Goal: Transaction & Acquisition: Purchase product/service

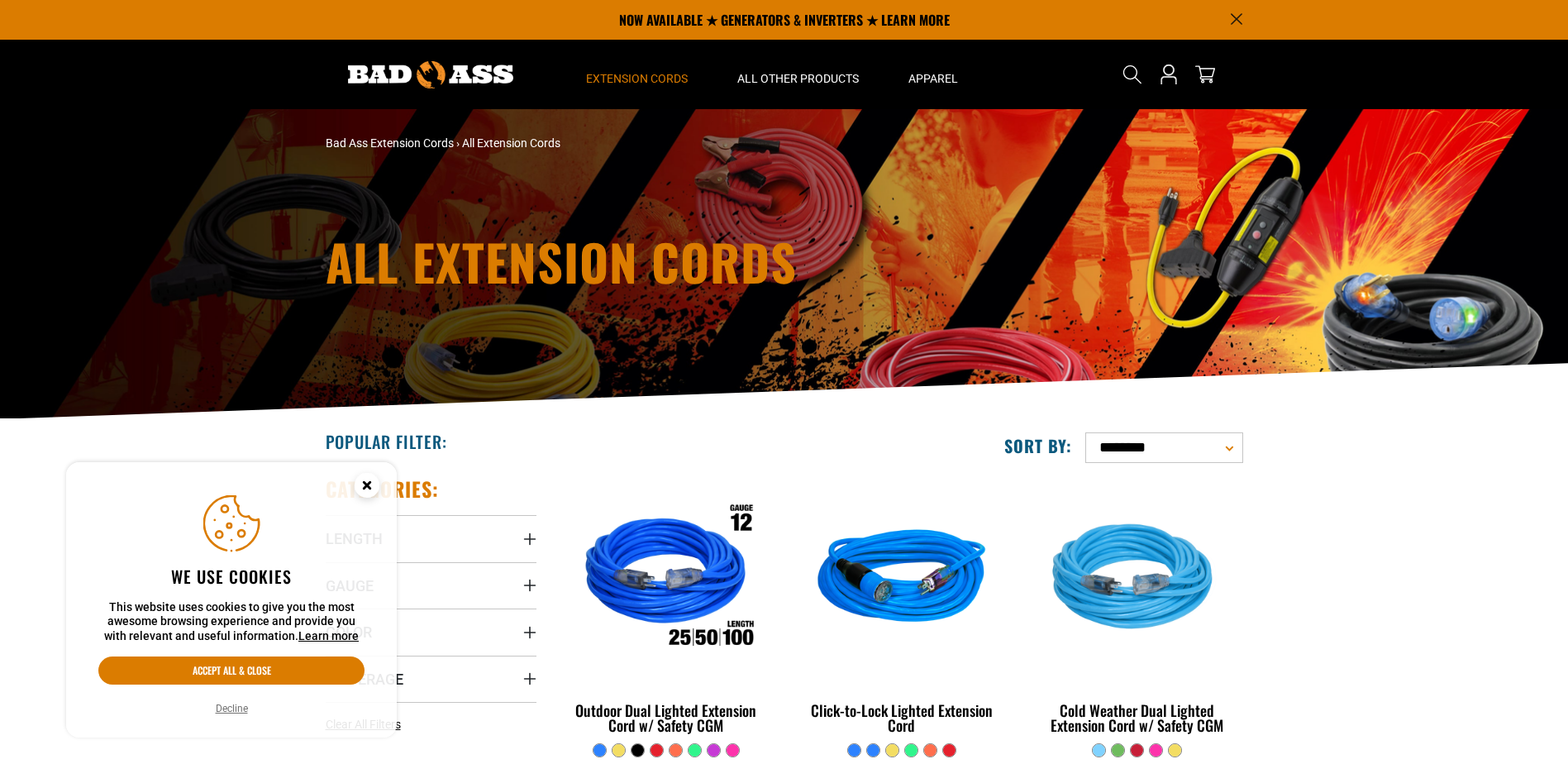
click at [232, 703] on button "Decline" at bounding box center [232, 709] width 42 height 17
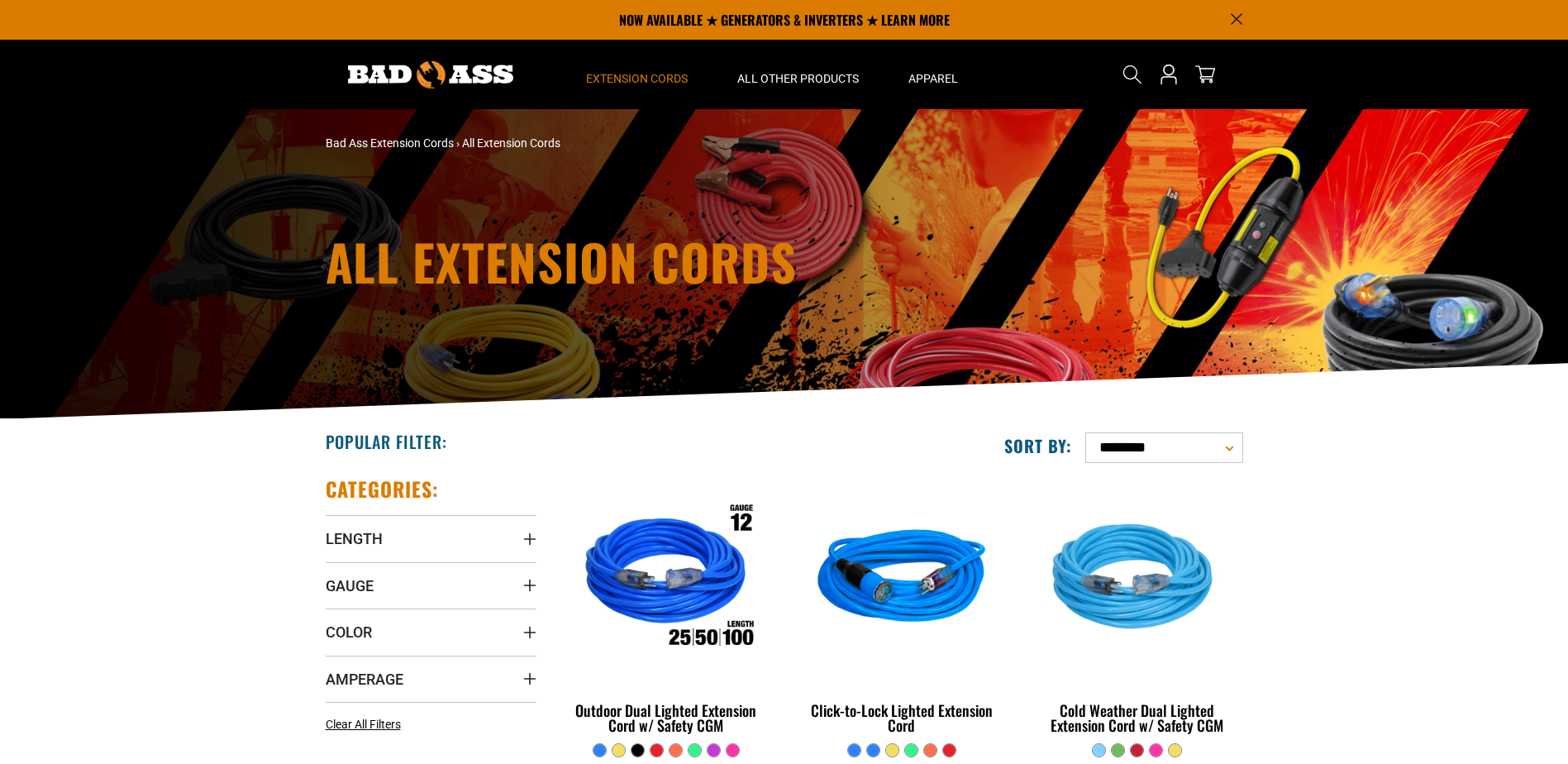
click at [534, 587] on icon "Gauge" at bounding box center [530, 585] width 13 height 13
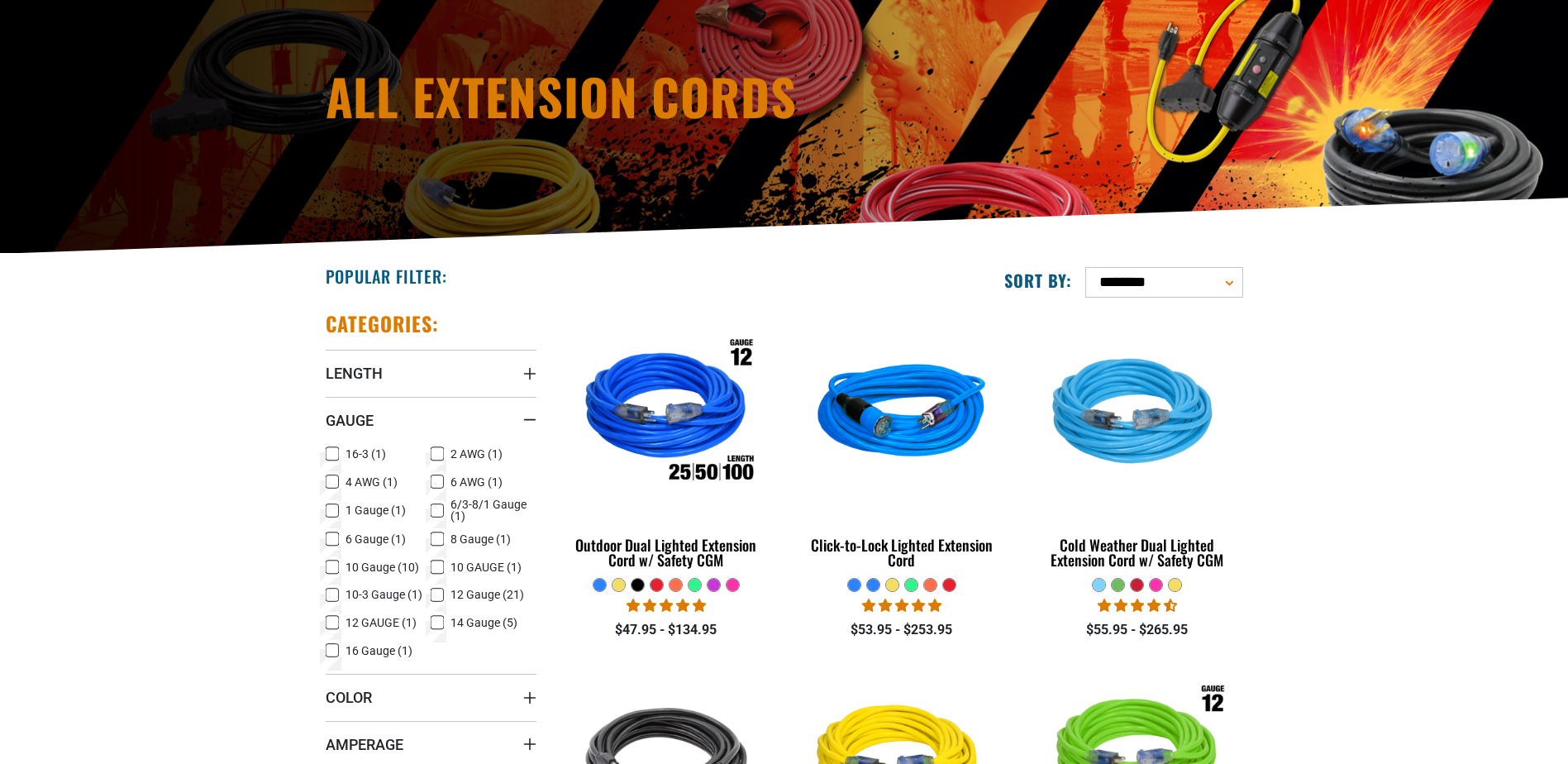
click at [436, 599] on icon at bounding box center [437, 595] width 13 height 22
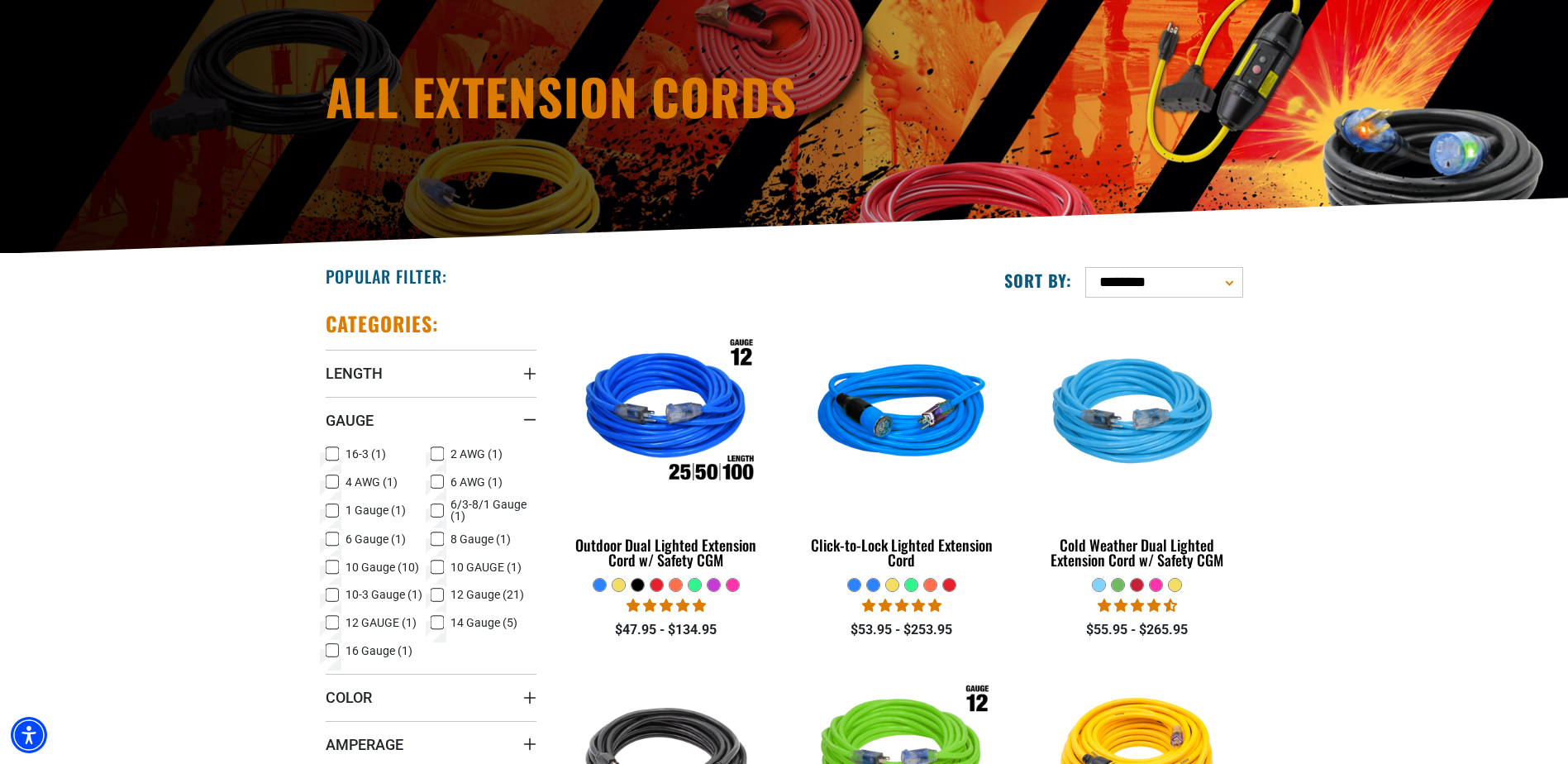
click at [529, 413] on div "Gauge" at bounding box center [530, 420] width 13 height 13
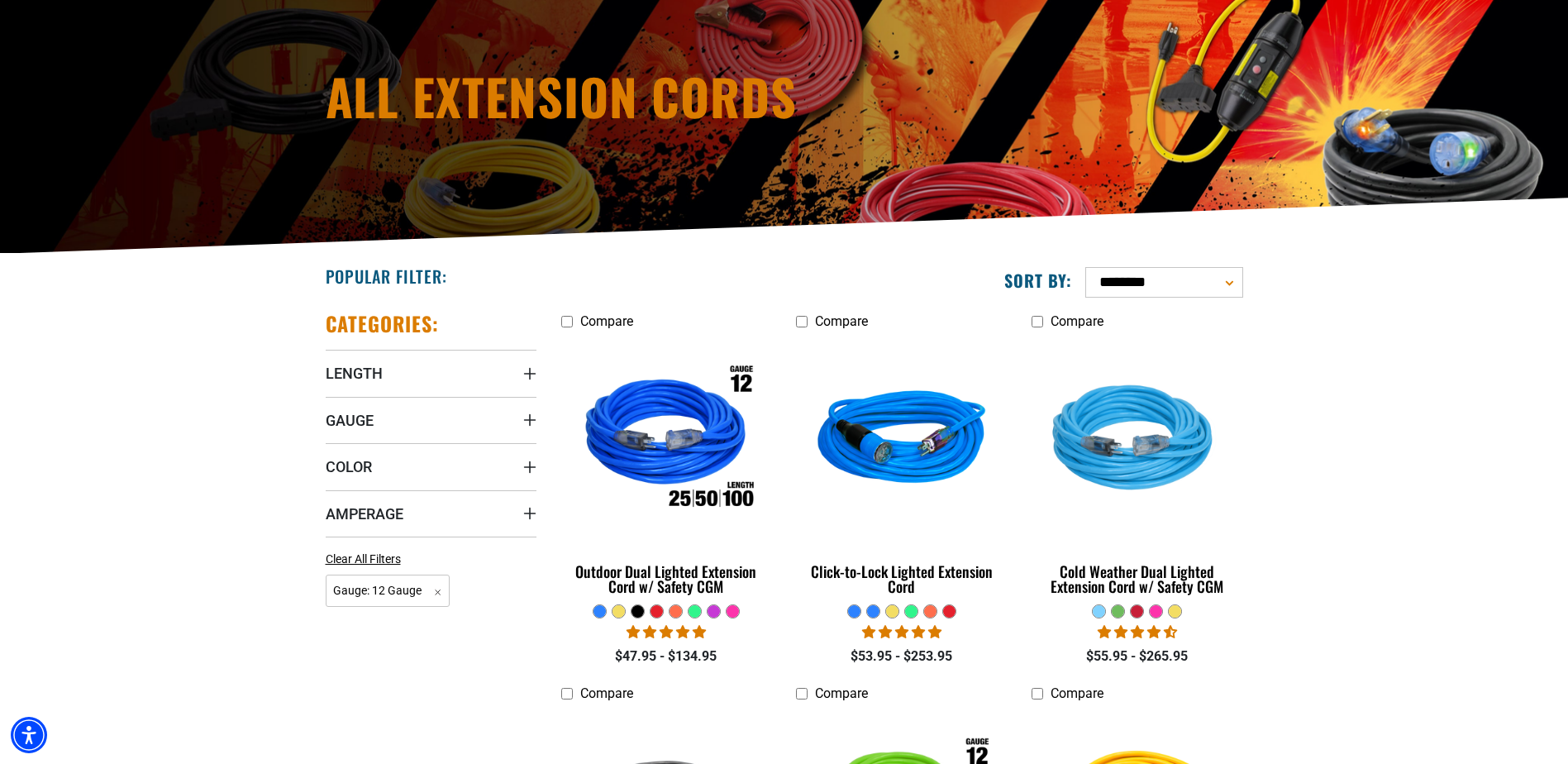
click at [528, 379] on icon "Length" at bounding box center [530, 374] width 13 height 13
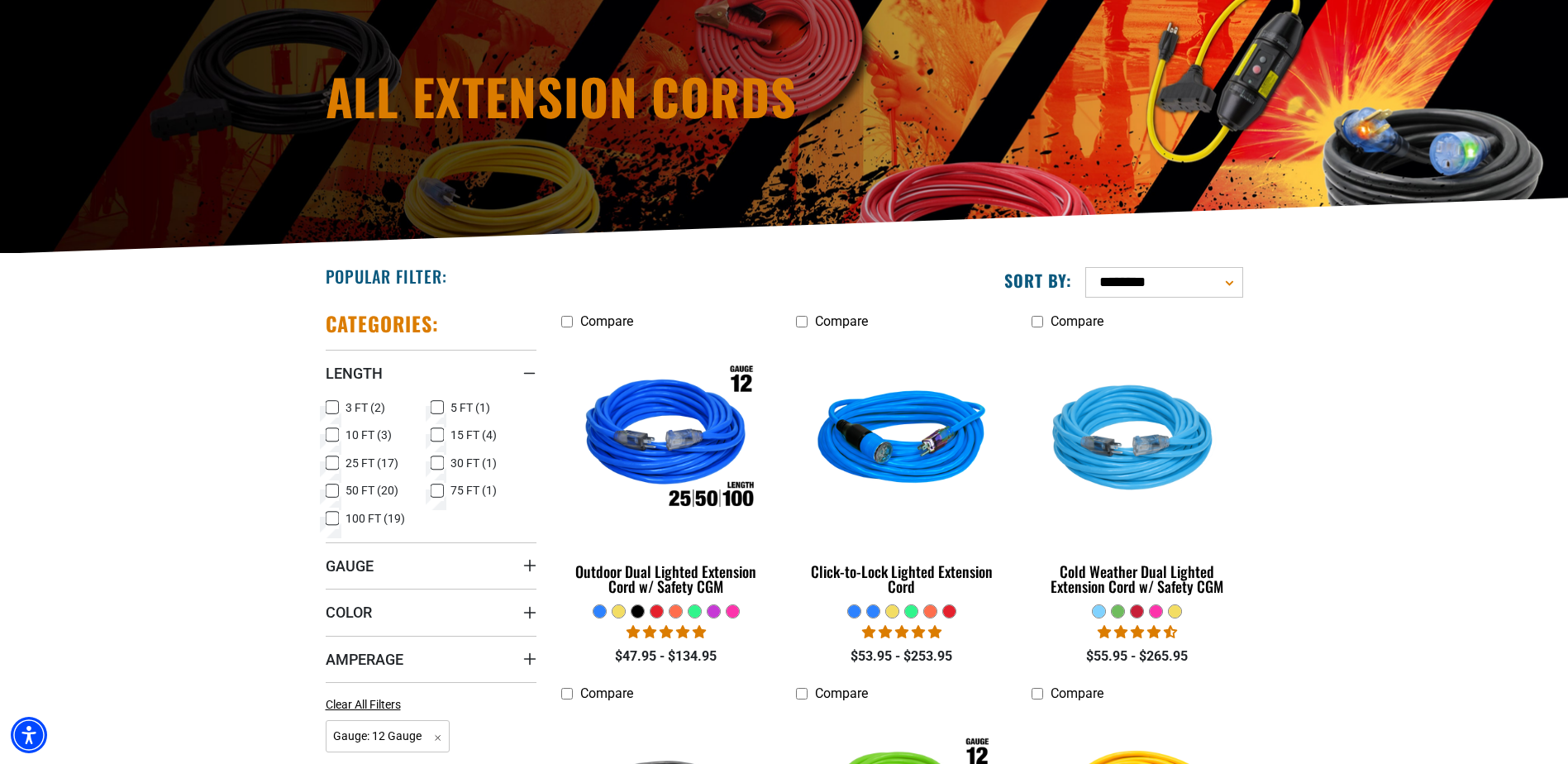
click at [330, 494] on icon at bounding box center [332, 491] width 13 height 22
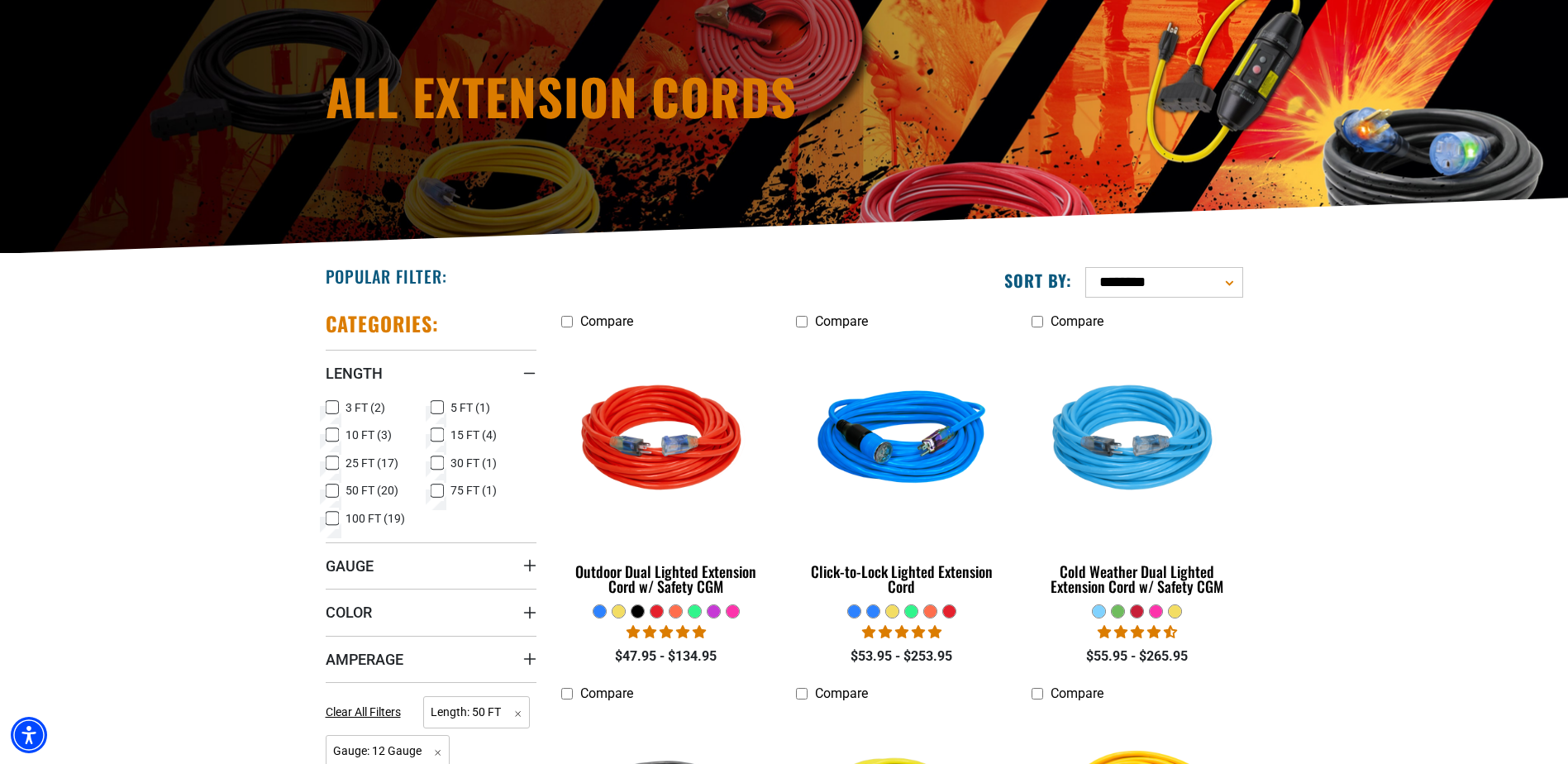
click at [526, 372] on icon "Length" at bounding box center [530, 373] width 13 height 3
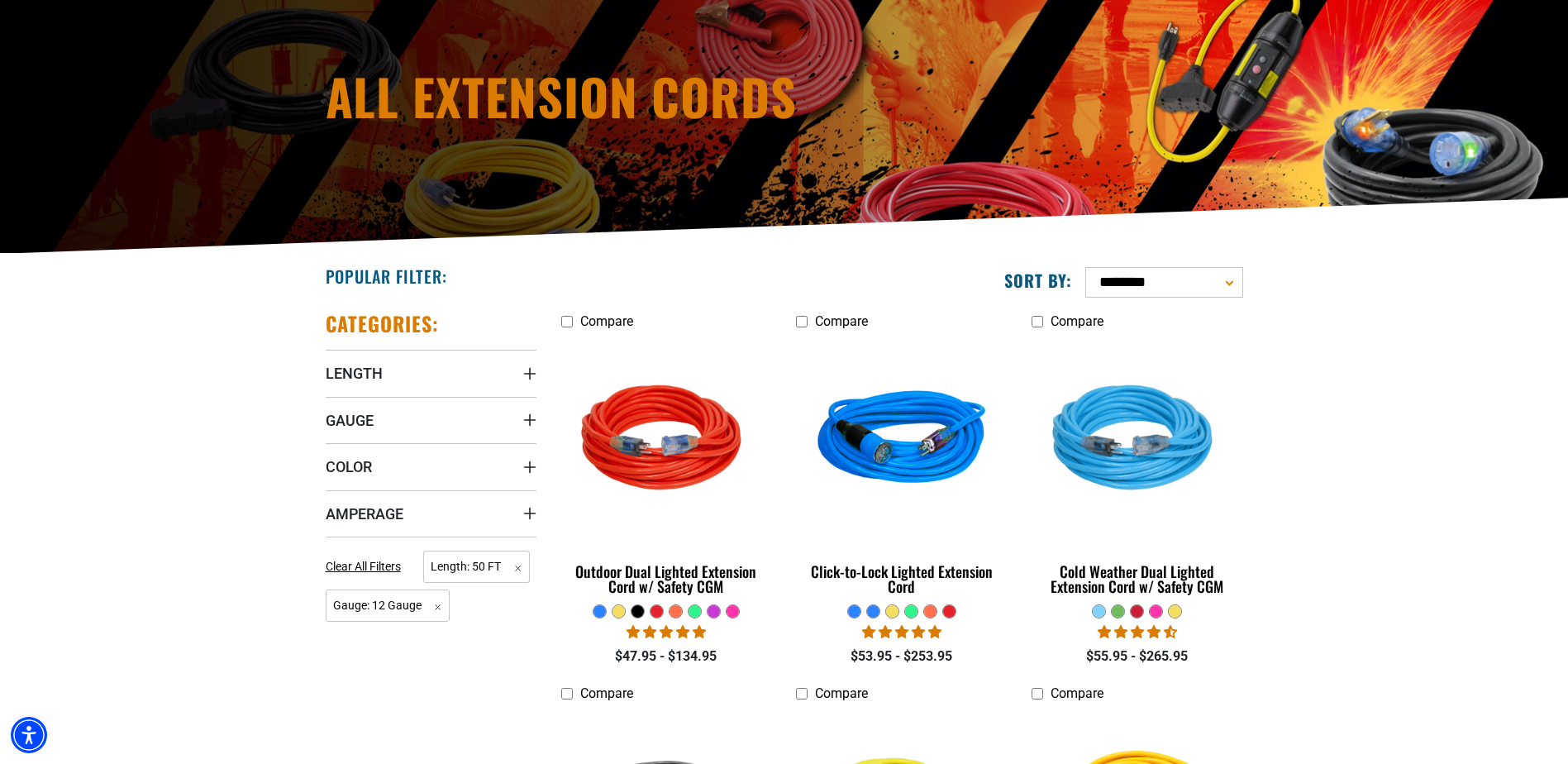
click at [528, 510] on icon "Amperage" at bounding box center [530, 514] width 13 height 13
click at [531, 468] on icon "Color" at bounding box center [530, 468] width 13 height 13
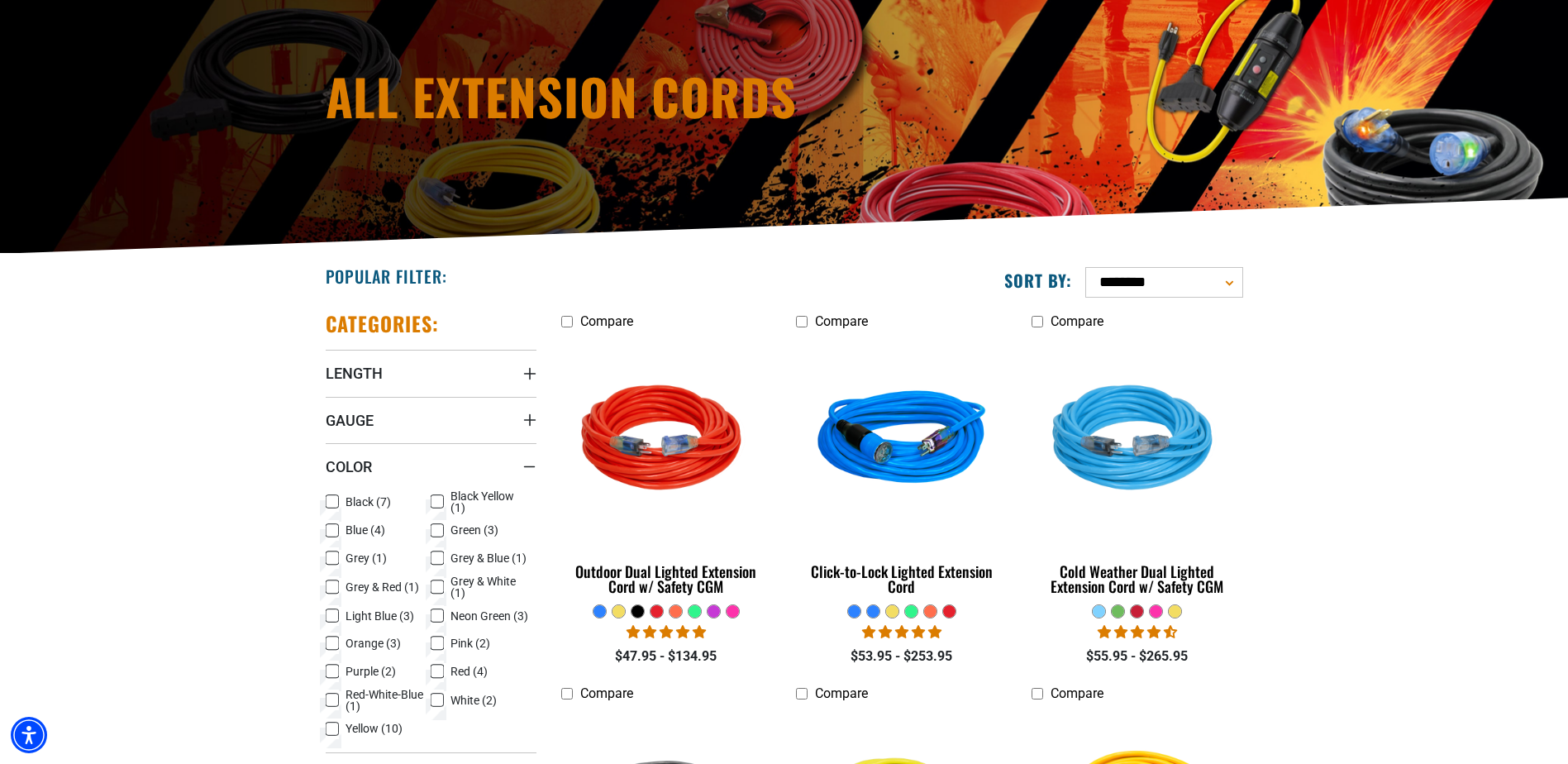
click at [531, 468] on icon "Color" at bounding box center [530, 466] width 13 height 3
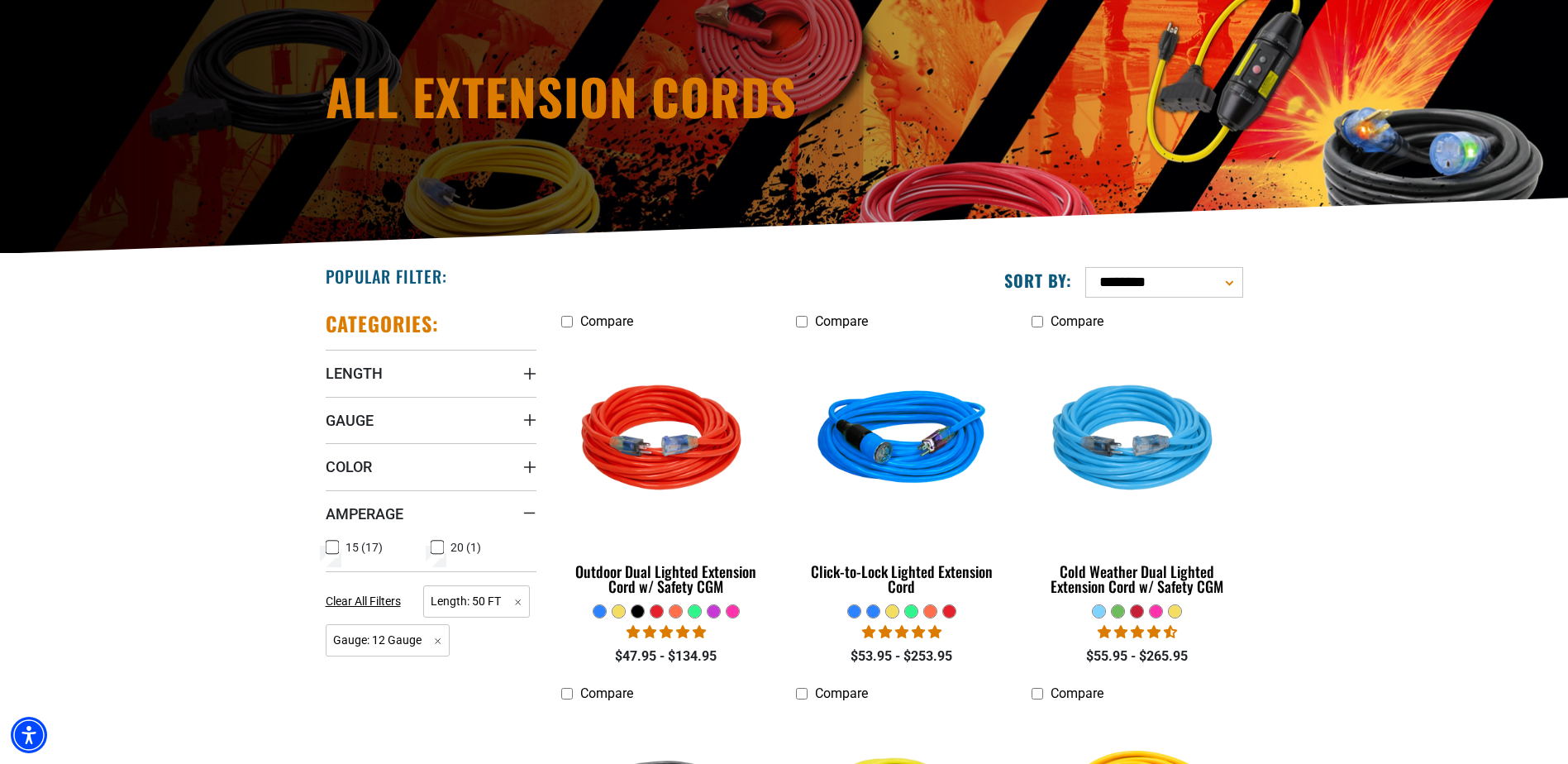
click at [528, 510] on div "Amperage" at bounding box center [530, 514] width 13 height 13
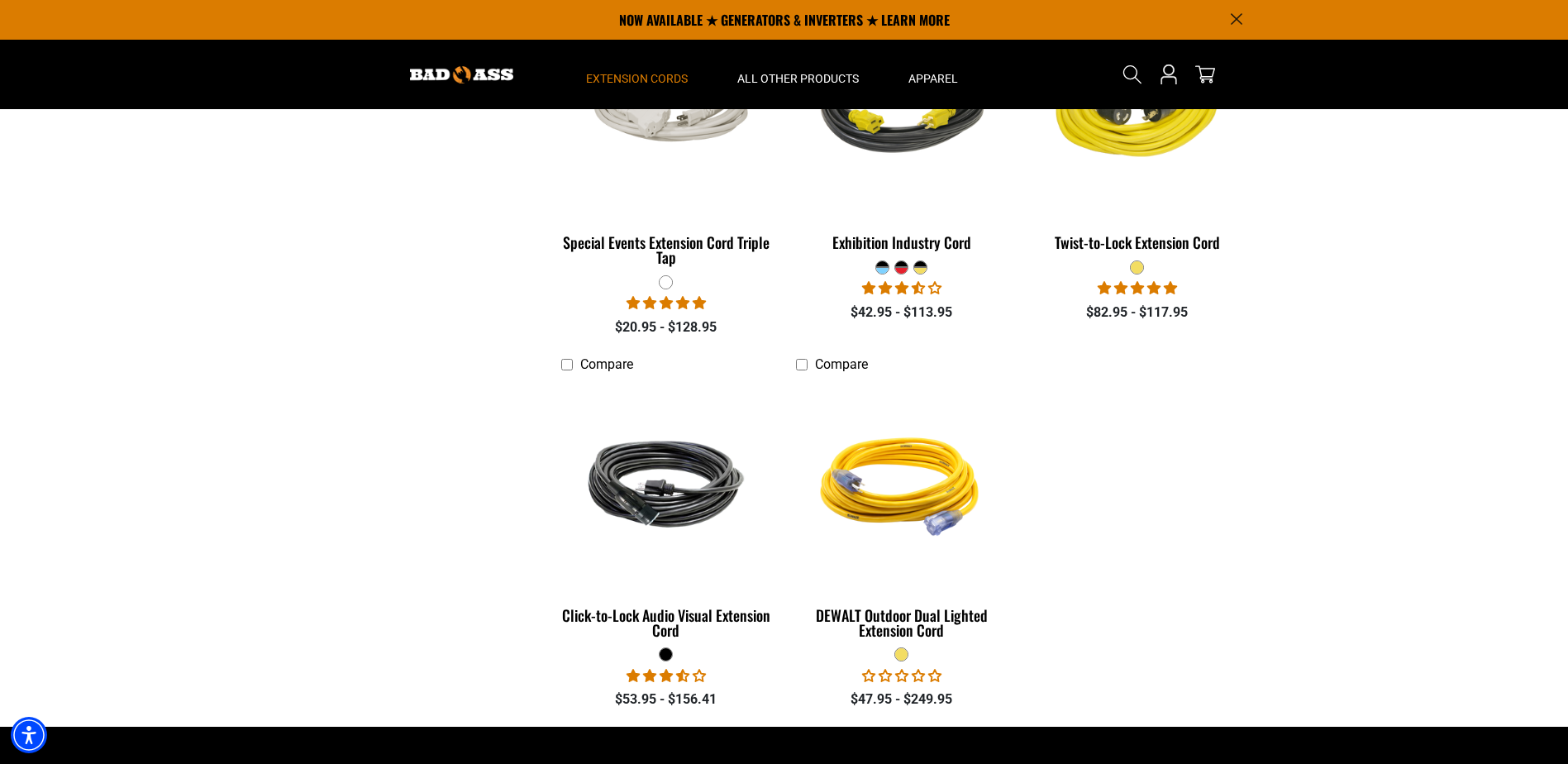
scroll to position [1984, 0]
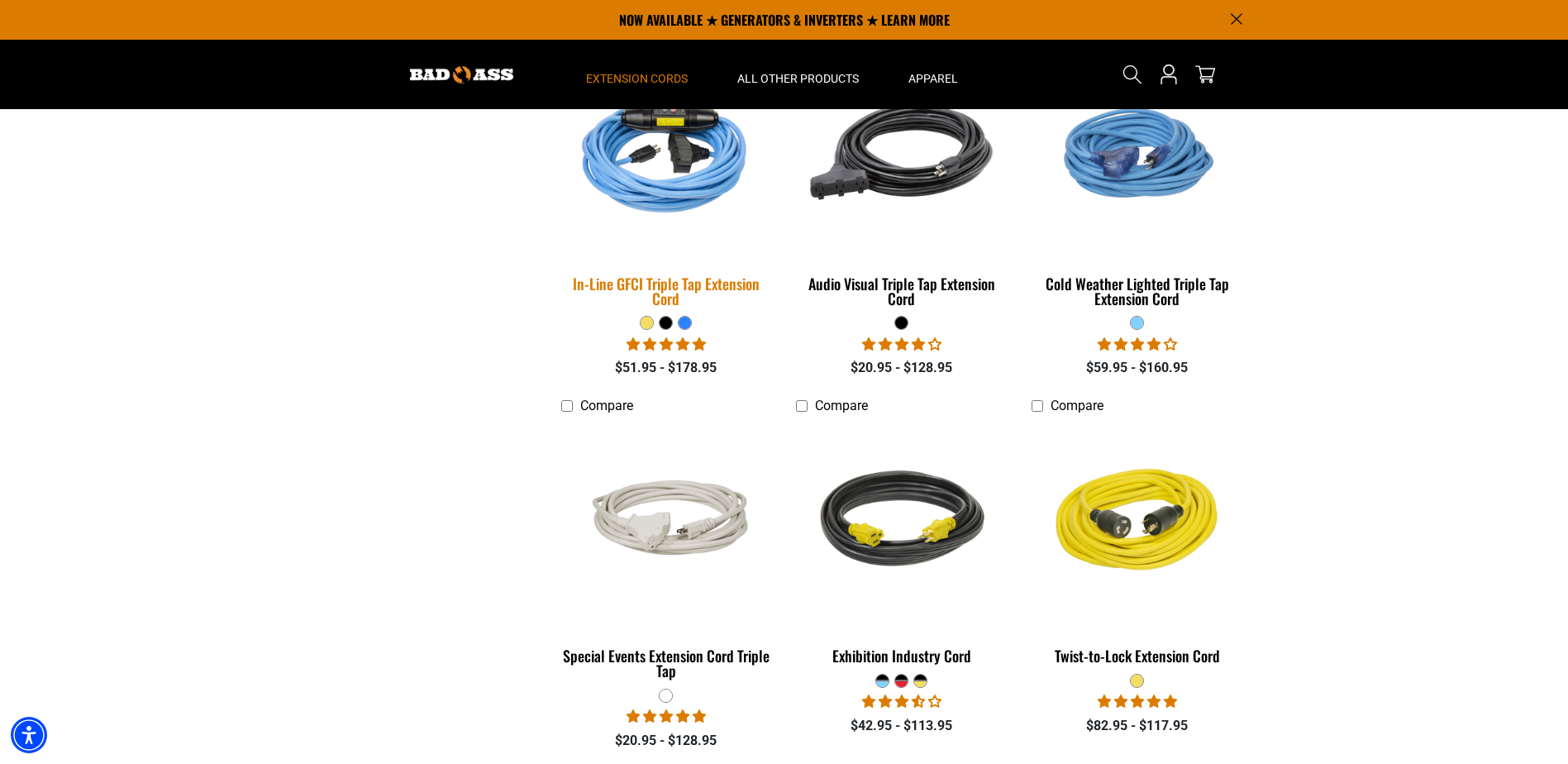
click at [675, 280] on div "In-Line GFCI Triple Tap Extension Cord" at bounding box center [666, 290] width 211 height 29
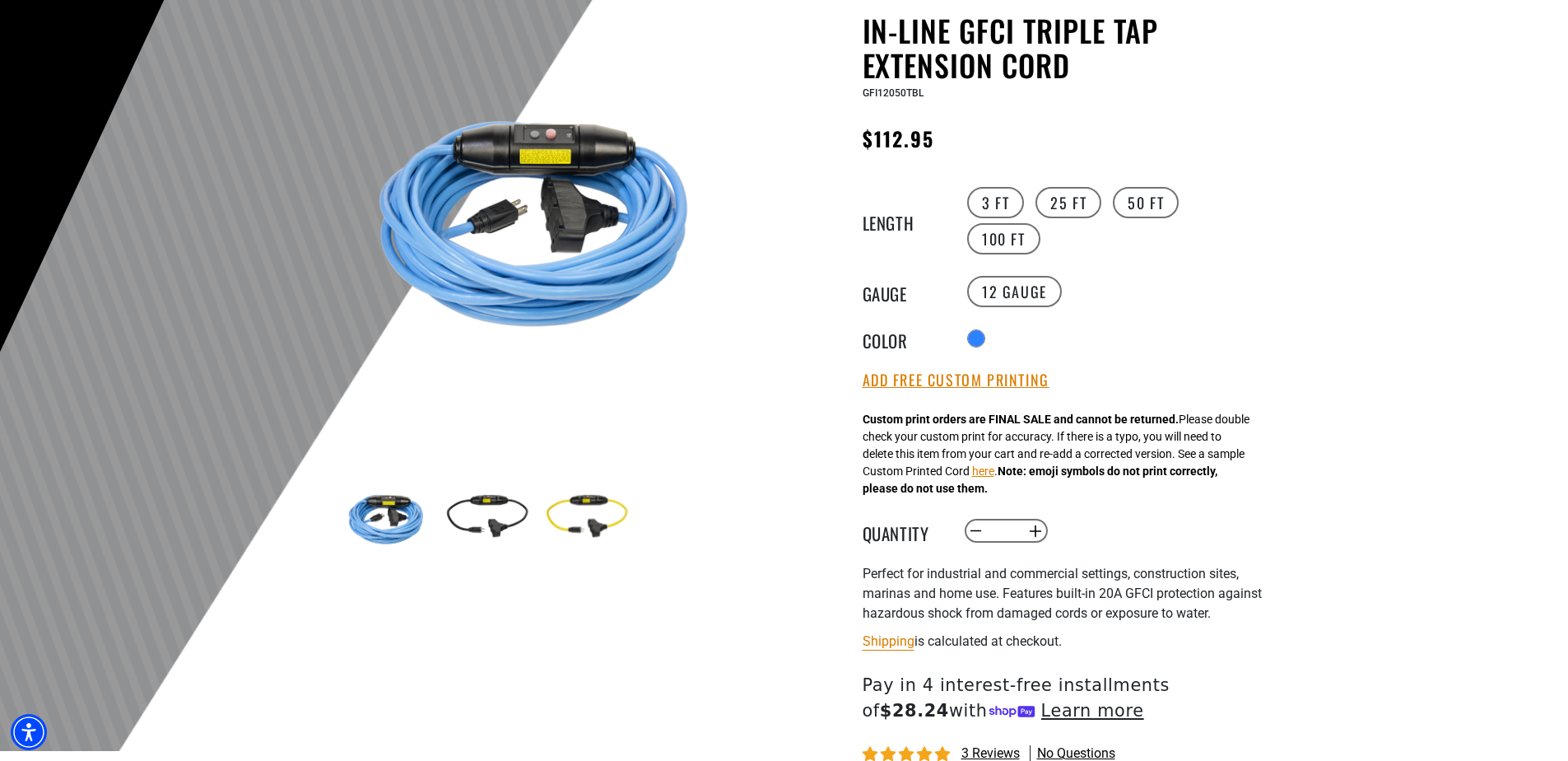
click at [931, 383] on button "Add Free Custom Printing" at bounding box center [956, 380] width 187 height 18
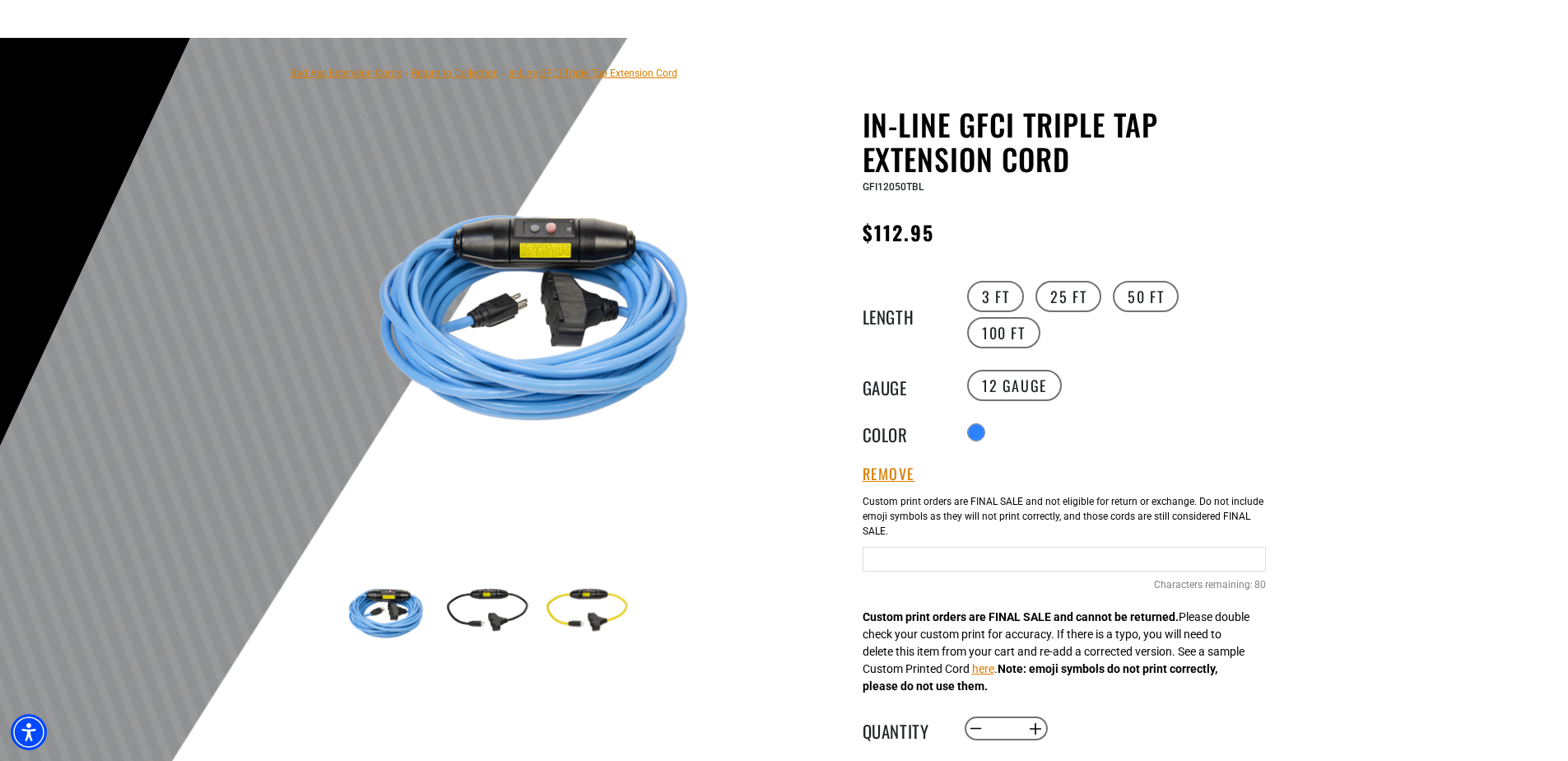
scroll to position [165, 0]
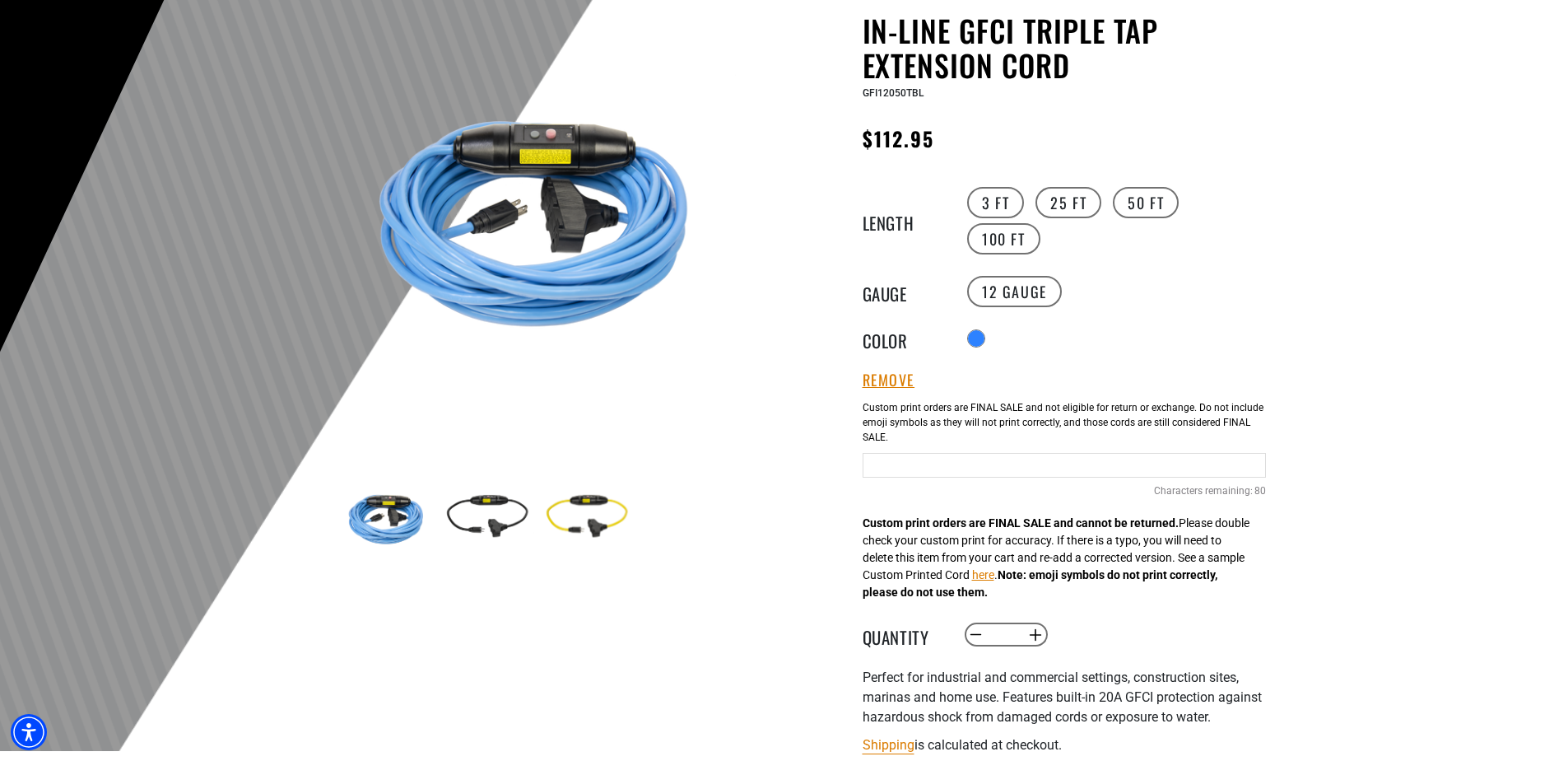
click at [980, 462] on input "Blue Cables" at bounding box center [1064, 466] width 404 height 25
type input "**********"
click at [1479, 478] on div at bounding box center [784, 347] width 1568 height 807
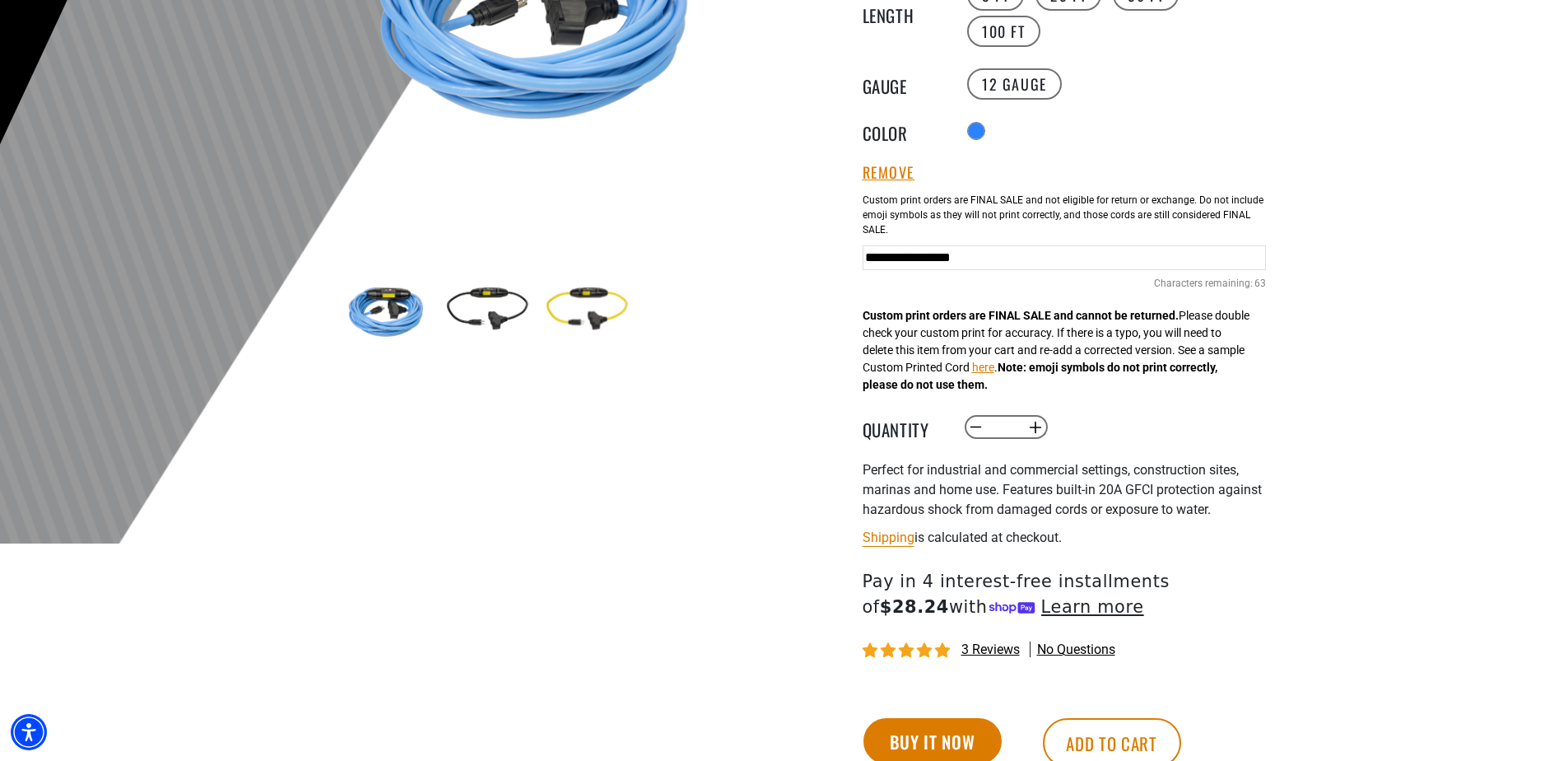
scroll to position [411, 0]
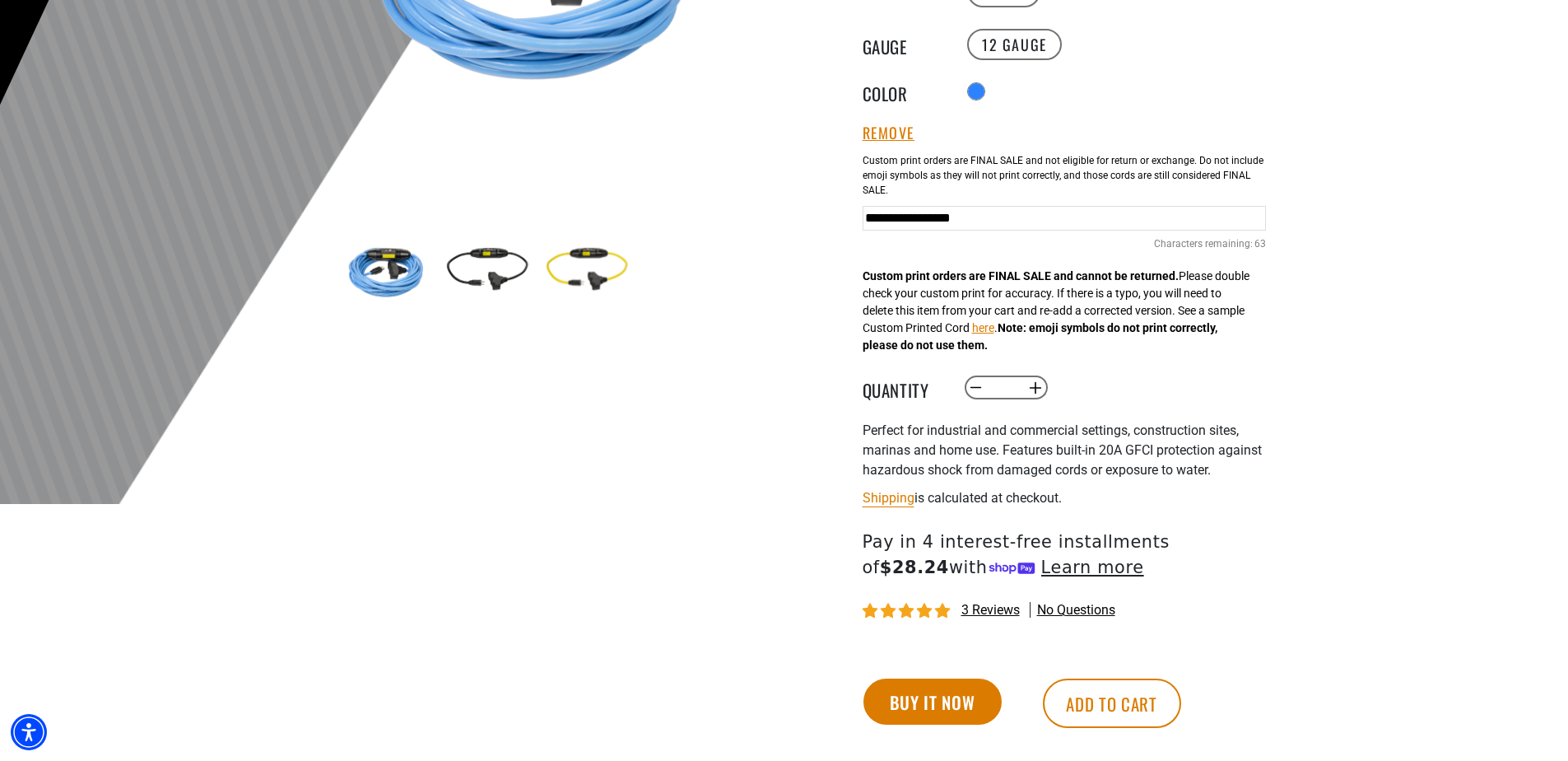
drag, startPoint x: 1000, startPoint y: 387, endPoint x: 1011, endPoint y: 387, distance: 11.0
click at [1011, 387] on input "*" at bounding box center [1005, 387] width 33 height 28
type input "***"
click at [1331, 401] on div at bounding box center [784, 100] width 1568 height 807
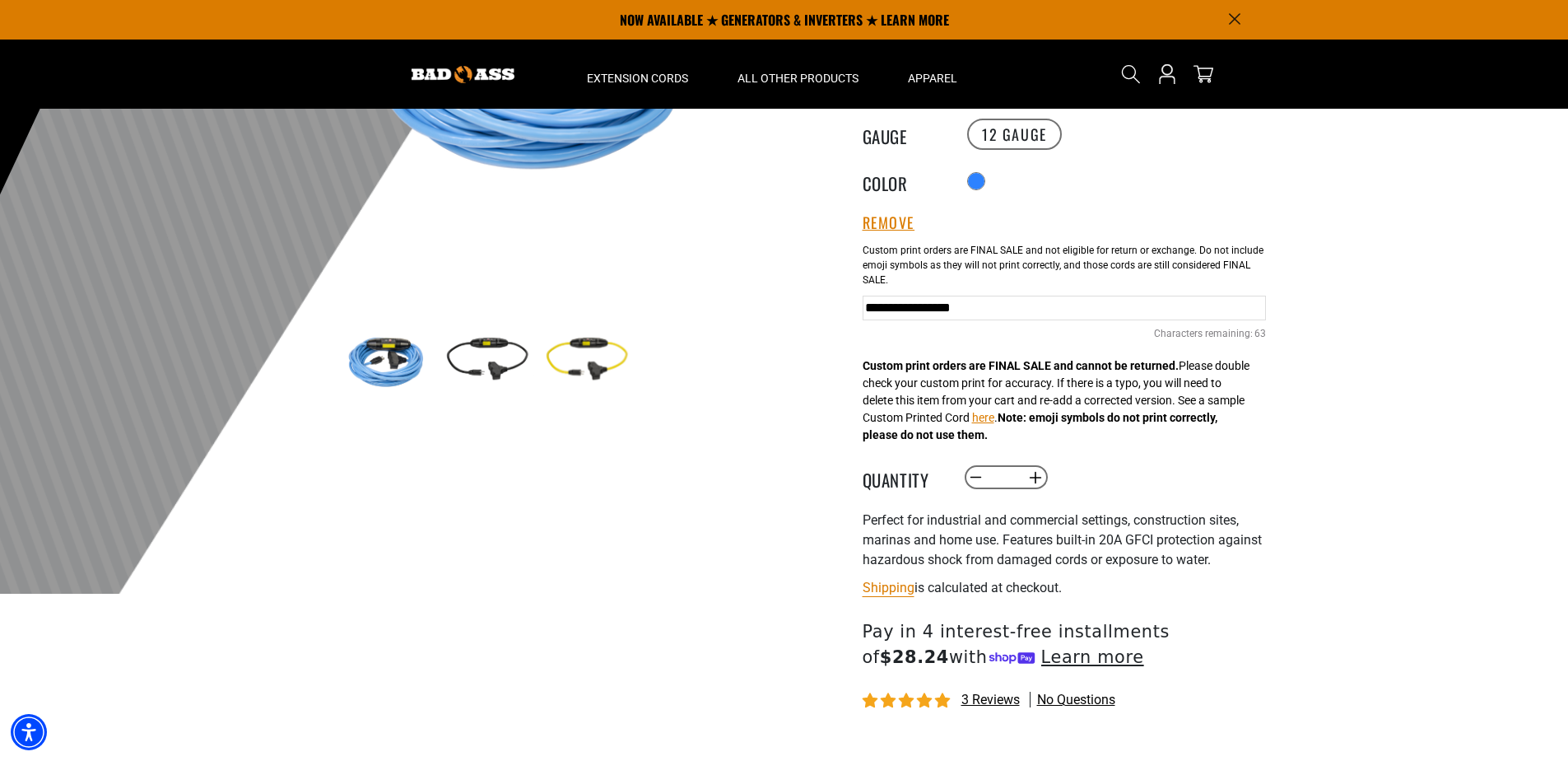
scroll to position [165, 0]
